Goal: Check status

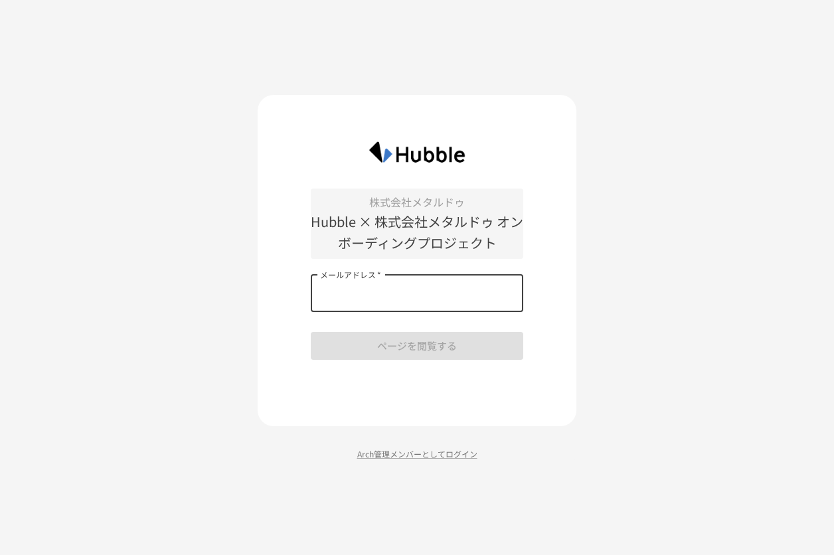
click at [488, 282] on input "メールアドレス   *" at bounding box center [417, 293] width 212 height 37
type input "**********"
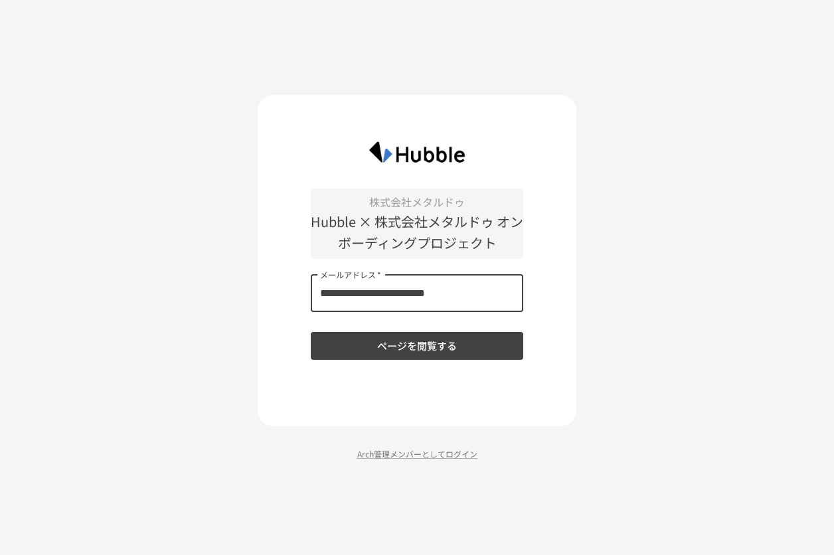
click at [463, 337] on button "ページを閲覧する" at bounding box center [417, 346] width 212 height 28
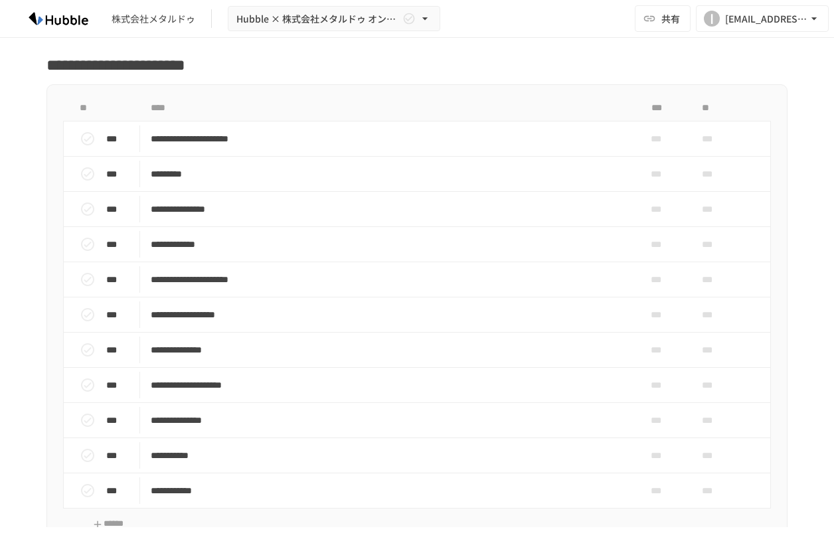
scroll to position [398, 0]
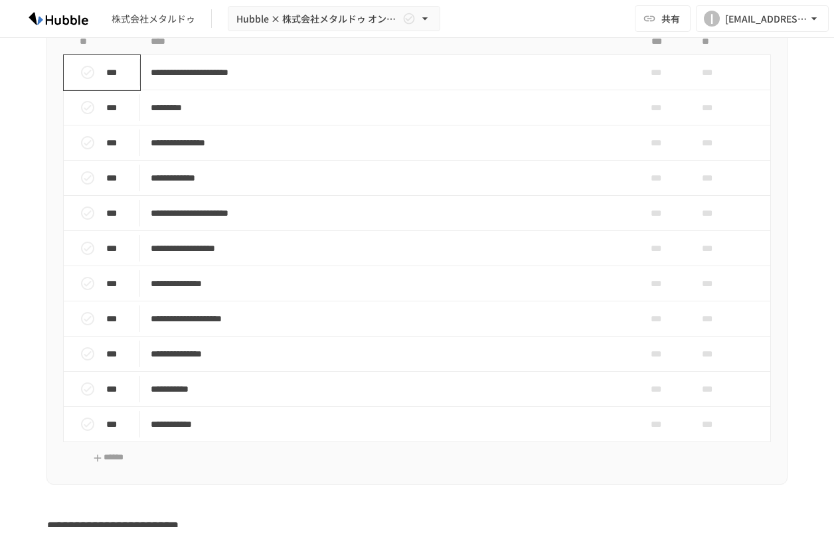
click at [74, 86] on button "status" at bounding box center [87, 72] width 27 height 27
click at [80, 80] on icon "status" at bounding box center [88, 72] width 16 height 16
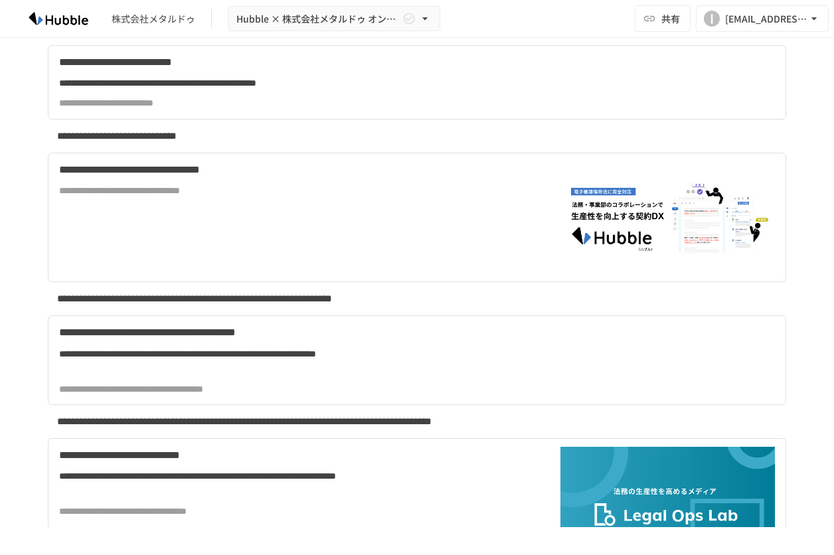
scroll to position [2921, 0]
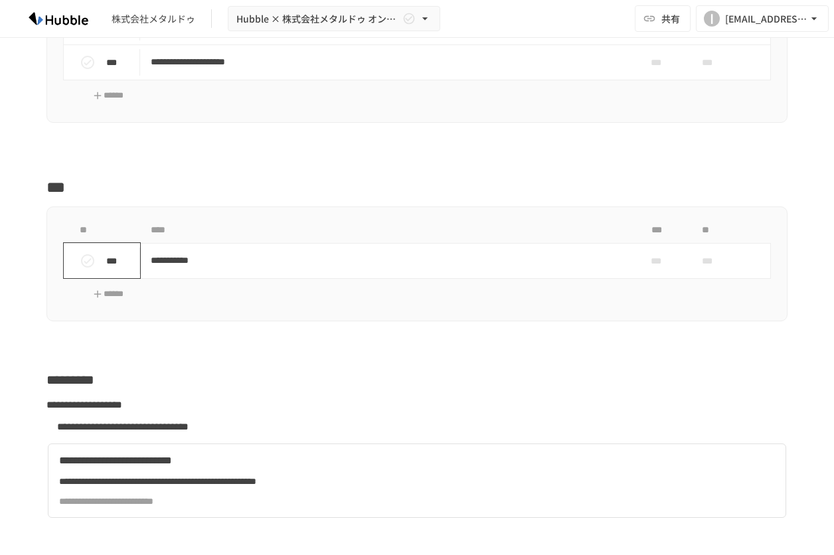
click at [74, 274] on div "***" at bounding box center [107, 261] width 66 height 27
click at [80, 269] on icon "status" at bounding box center [88, 261] width 16 height 16
click at [85, 269] on icon "status" at bounding box center [88, 261] width 16 height 16
click at [85, 268] on icon "status" at bounding box center [87, 260] width 13 height 13
